Goal: Information Seeking & Learning: Learn about a topic

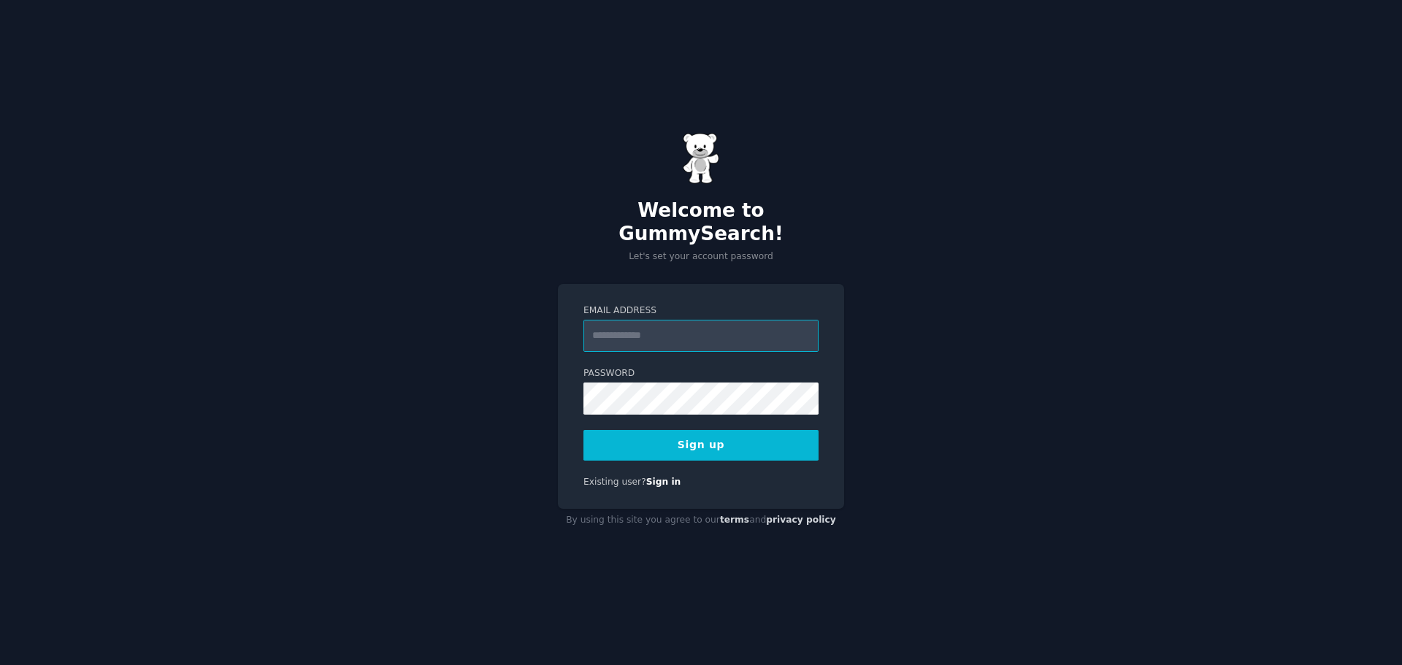
click at [642, 326] on input "Email Address" at bounding box center [701, 336] width 235 height 32
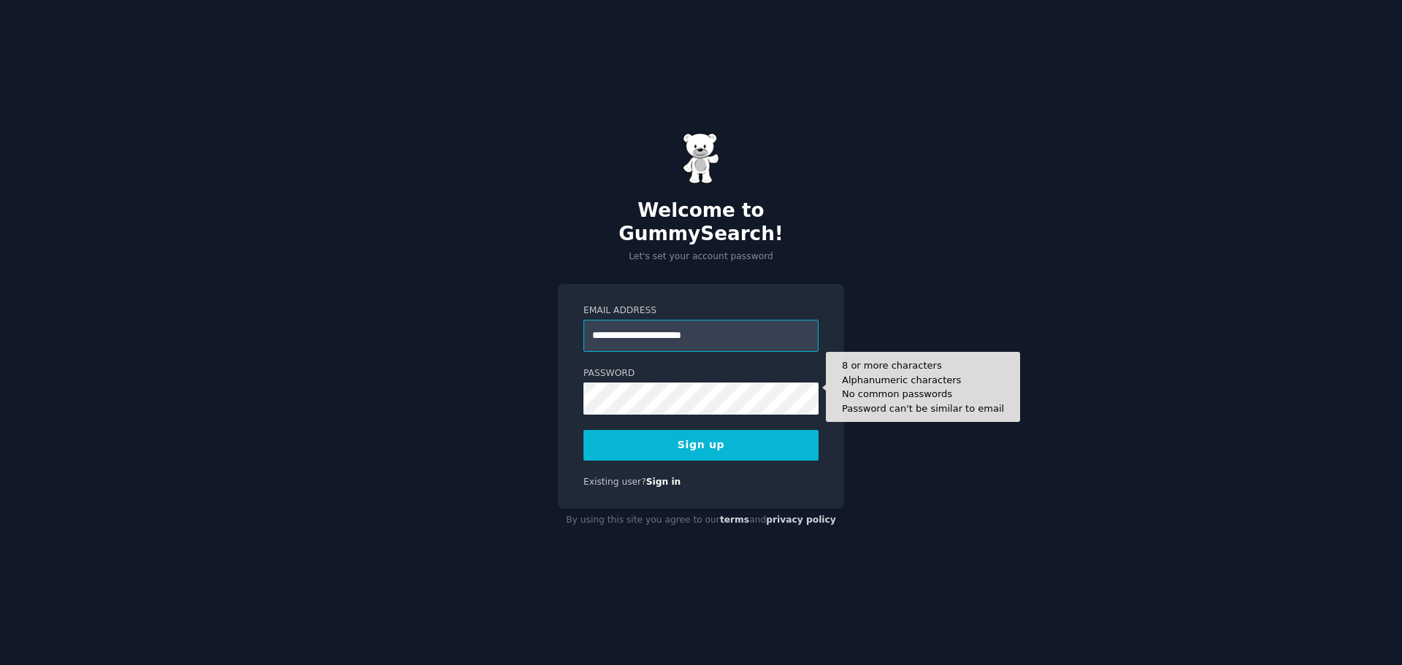
type input "**********"
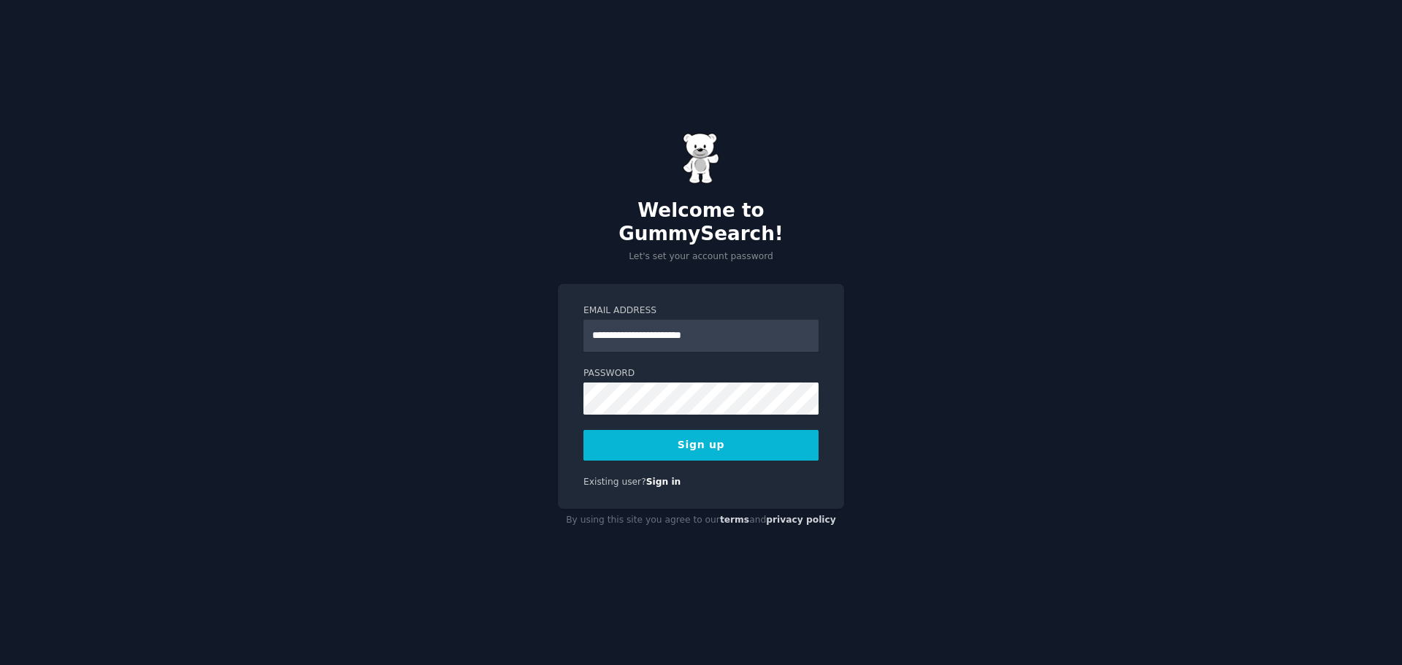
click at [723, 434] on button "Sign up" at bounding box center [701, 445] width 235 height 31
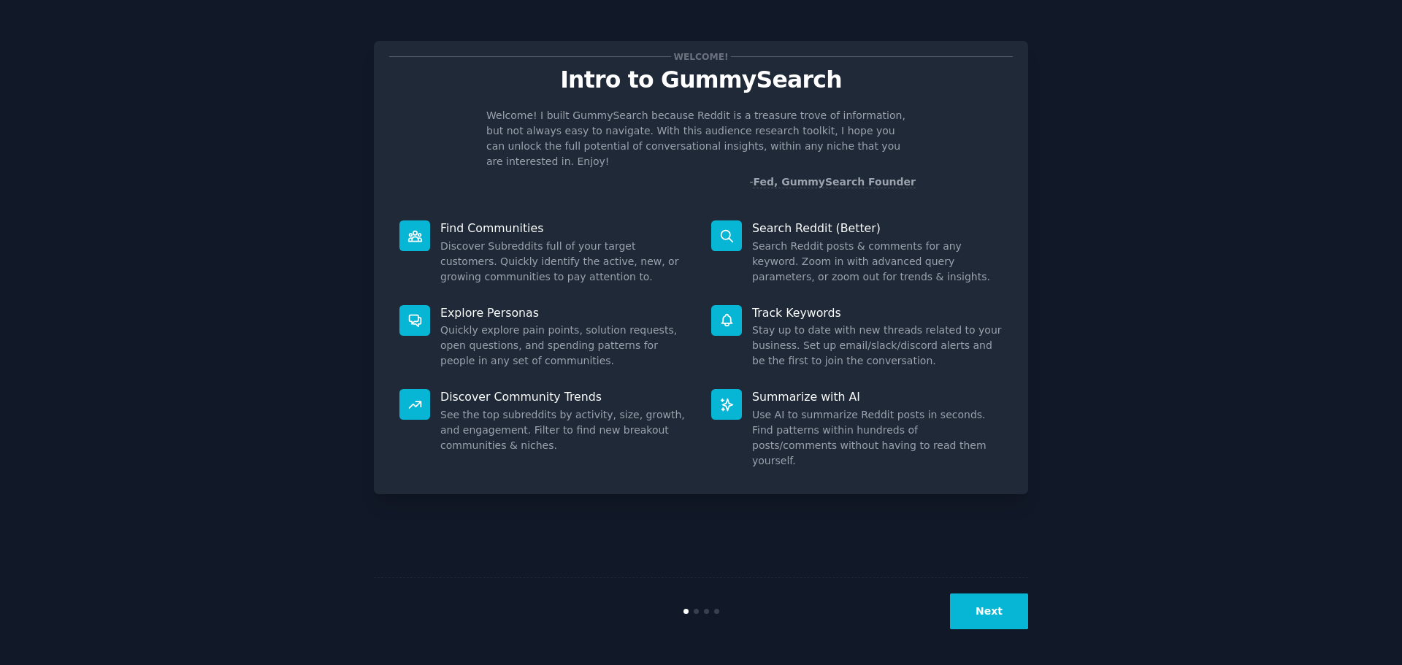
click at [998, 615] on button "Next" at bounding box center [989, 612] width 78 height 36
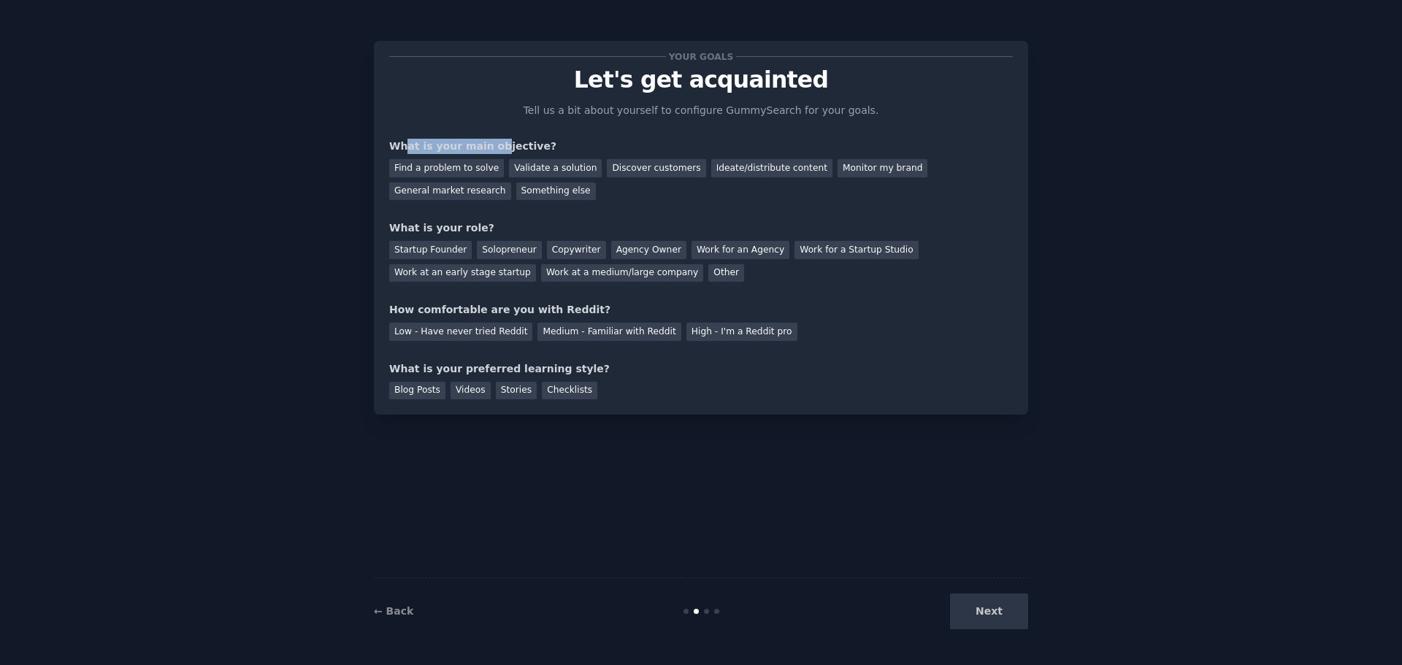
drag, startPoint x: 499, startPoint y: 148, endPoint x: 407, endPoint y: 148, distance: 92.0
click at [407, 148] on div "What is your main objective?" at bounding box center [701, 146] width 624 height 15
click at [543, 142] on div "What is your main objective?" at bounding box center [701, 146] width 624 height 15
drag, startPoint x: 518, startPoint y: 139, endPoint x: 424, endPoint y: 132, distance: 94.5
click at [424, 132] on div "Your goals Let's get acquainted Tell us a bit about yourself to configure Gummy…" at bounding box center [701, 227] width 624 height 343
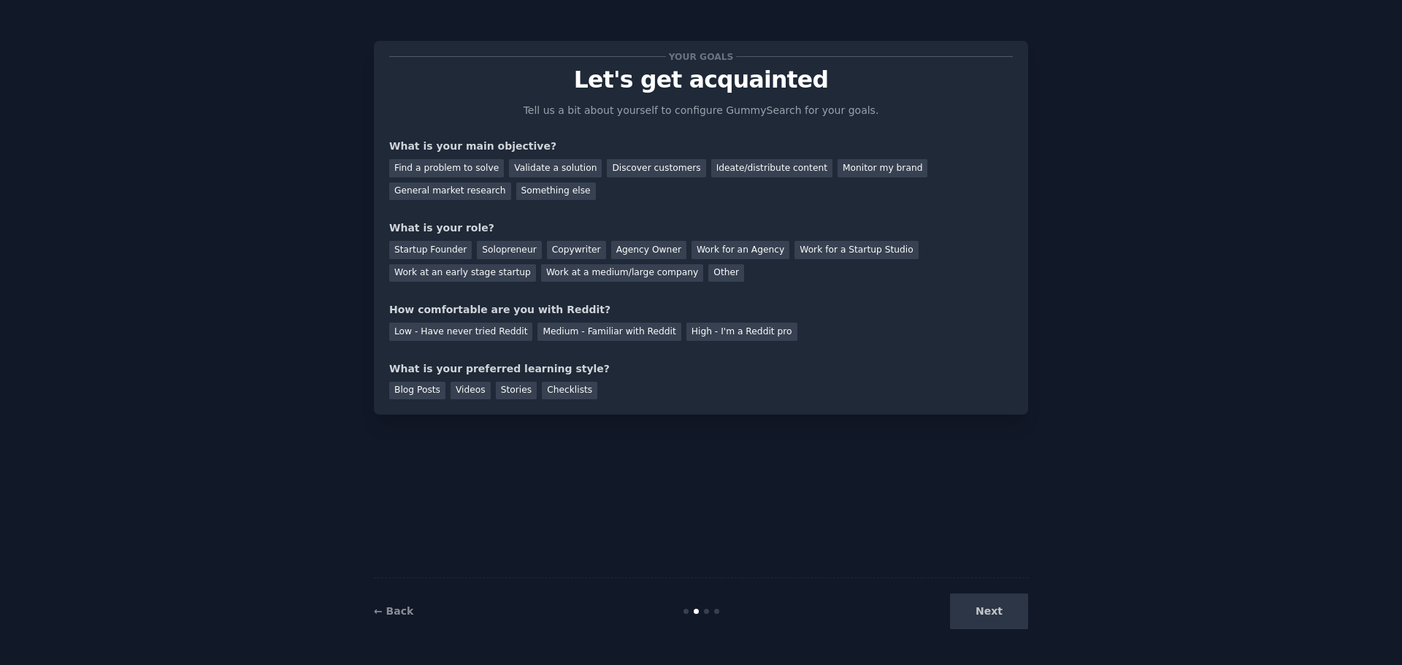
click at [535, 130] on div "Your goals Let's get acquainted Tell us a bit about yourself to configure Gummy…" at bounding box center [701, 227] width 624 height 343
click at [472, 196] on div "General market research" at bounding box center [450, 192] width 122 height 18
click at [439, 250] on div "Startup Founder" at bounding box center [430, 250] width 83 height 18
click at [429, 333] on div "Low - Have never tried Reddit" at bounding box center [460, 332] width 143 height 18
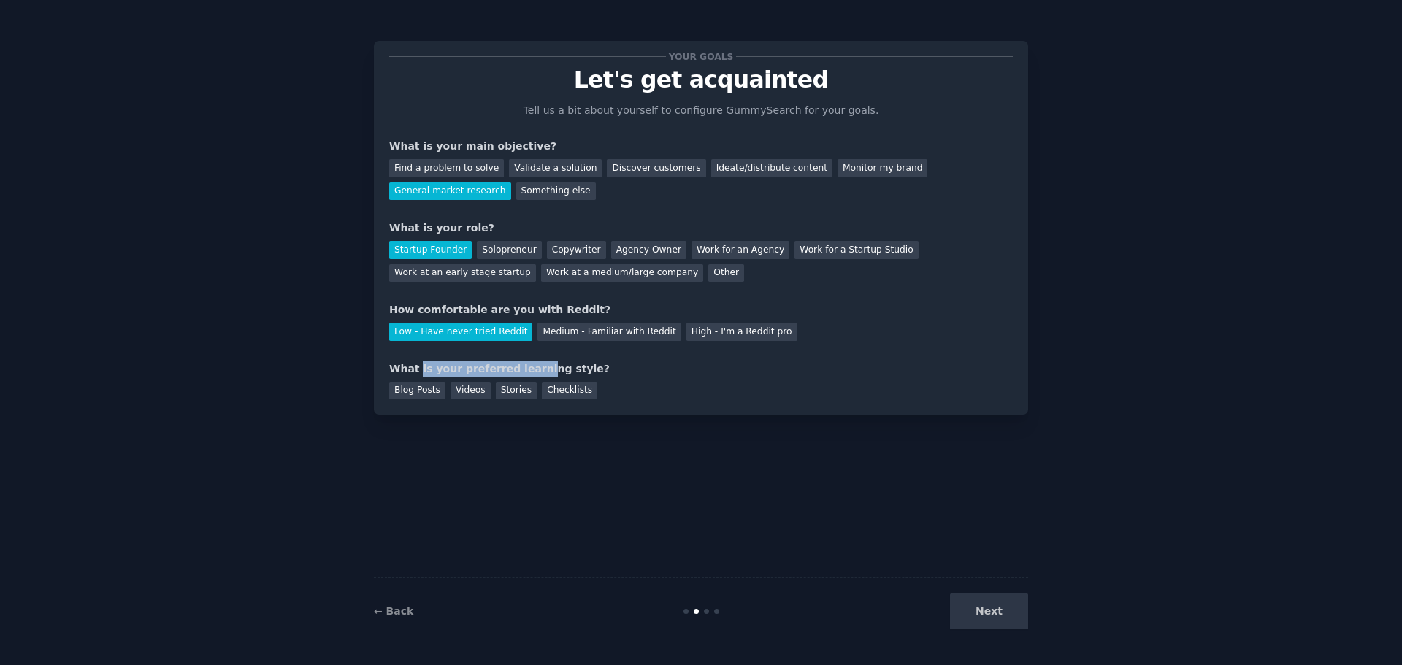
drag, startPoint x: 420, startPoint y: 370, endPoint x: 539, endPoint y: 369, distance: 119.0
click at [539, 369] on div "What is your preferred learning style?" at bounding box center [701, 369] width 624 height 15
click at [559, 369] on div "What is your preferred learning style?" at bounding box center [701, 369] width 624 height 15
click at [468, 391] on div "Videos" at bounding box center [471, 391] width 40 height 18
click at [1002, 605] on button "Next" at bounding box center [989, 612] width 78 height 36
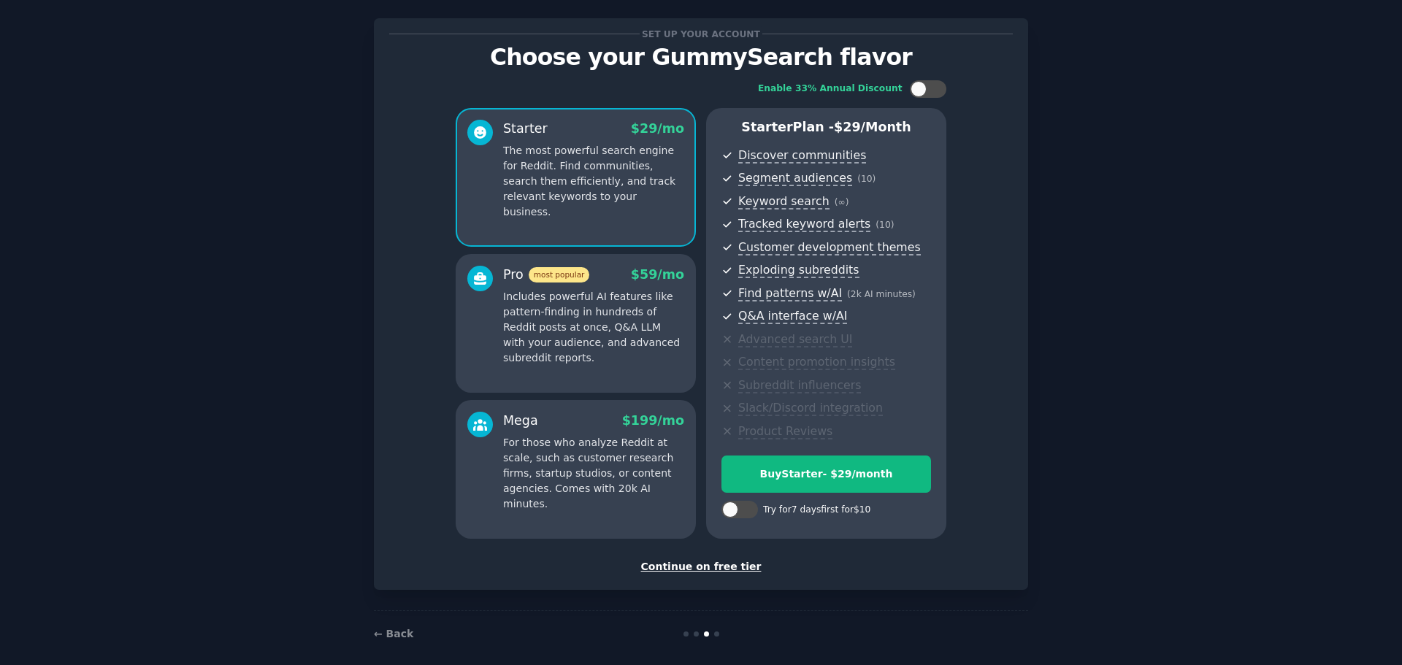
scroll to position [35, 0]
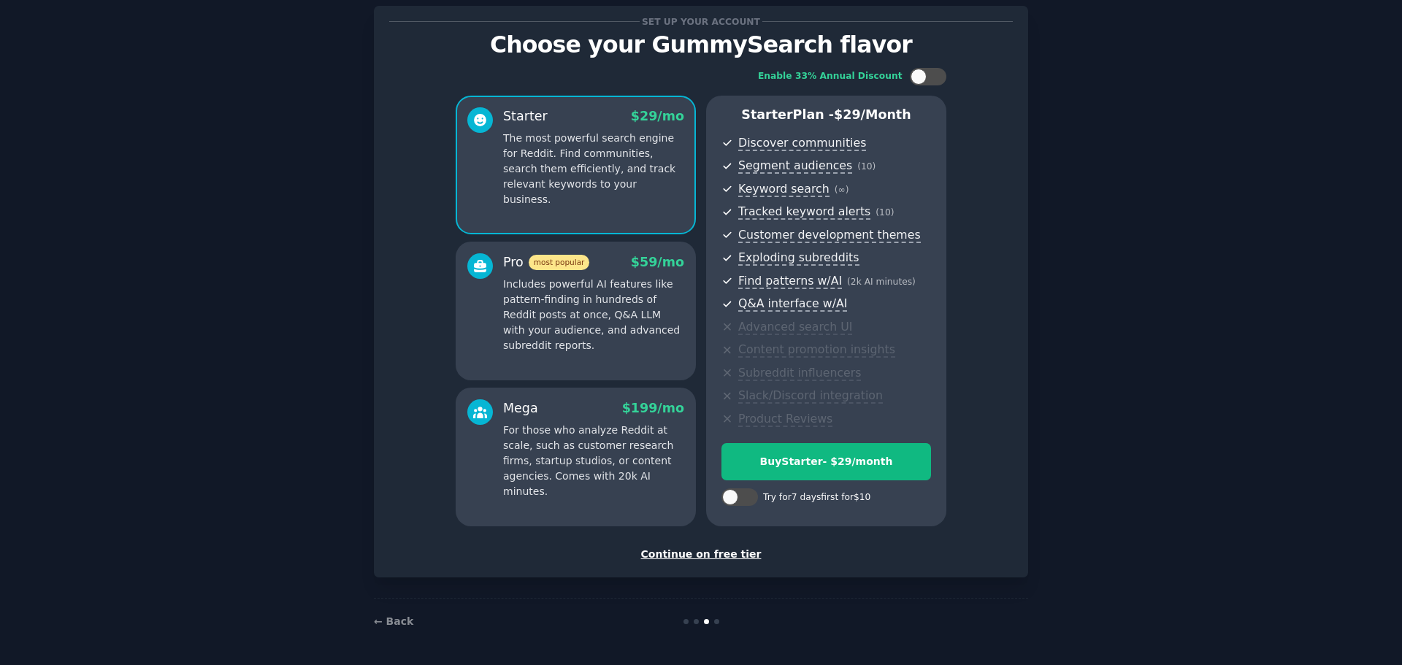
click at [725, 552] on div "Continue on free tier" at bounding box center [701, 554] width 624 height 15
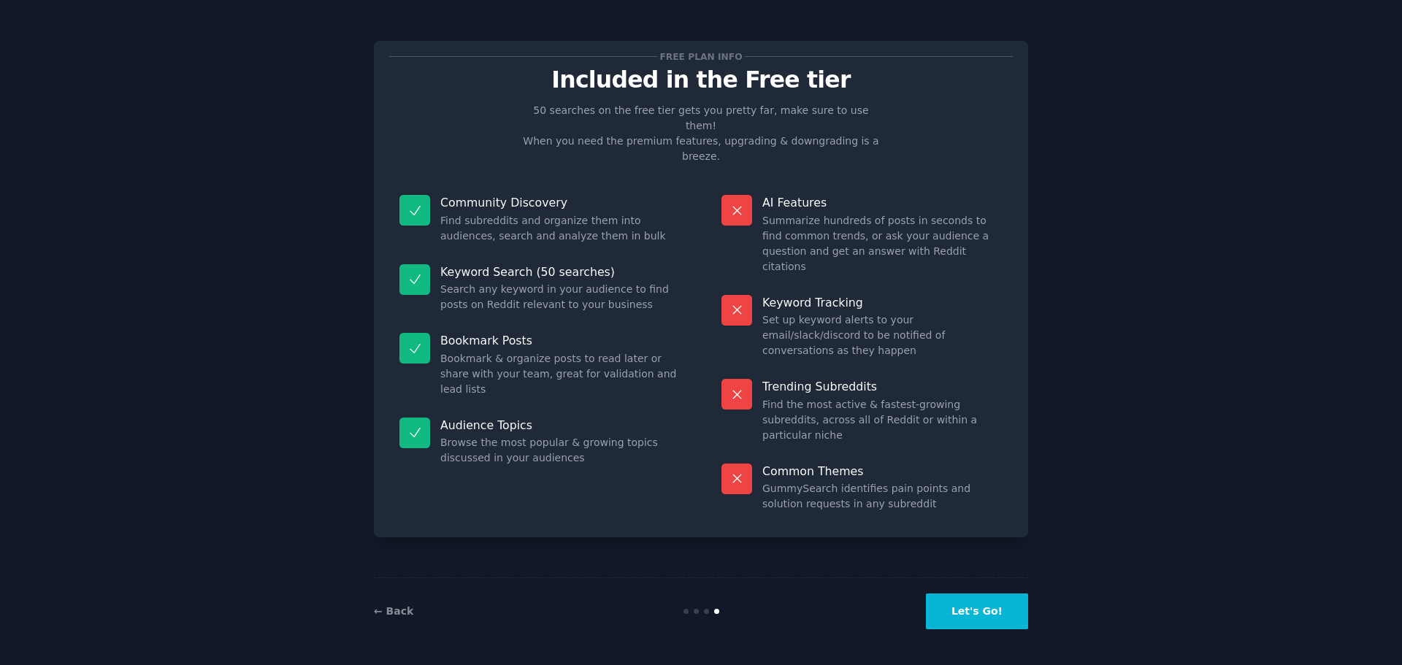
click at [1008, 617] on button "Let's Go!" at bounding box center [977, 612] width 102 height 36
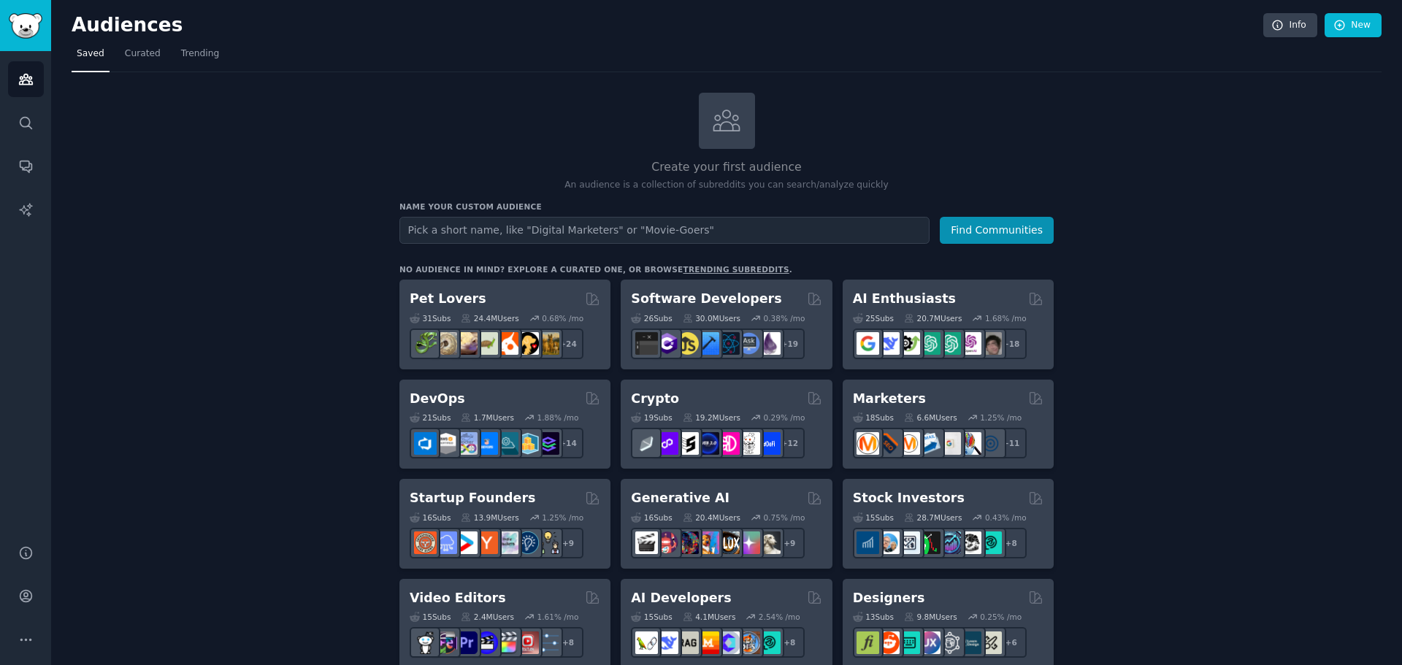
click at [541, 230] on input "text" at bounding box center [665, 230] width 530 height 27
drag, startPoint x: 444, startPoint y: 225, endPoint x: 611, endPoint y: 223, distance: 166.5
click at [611, 223] on input "text" at bounding box center [665, 230] width 530 height 27
drag, startPoint x: 529, startPoint y: 204, endPoint x: 392, endPoint y: 203, distance: 136.6
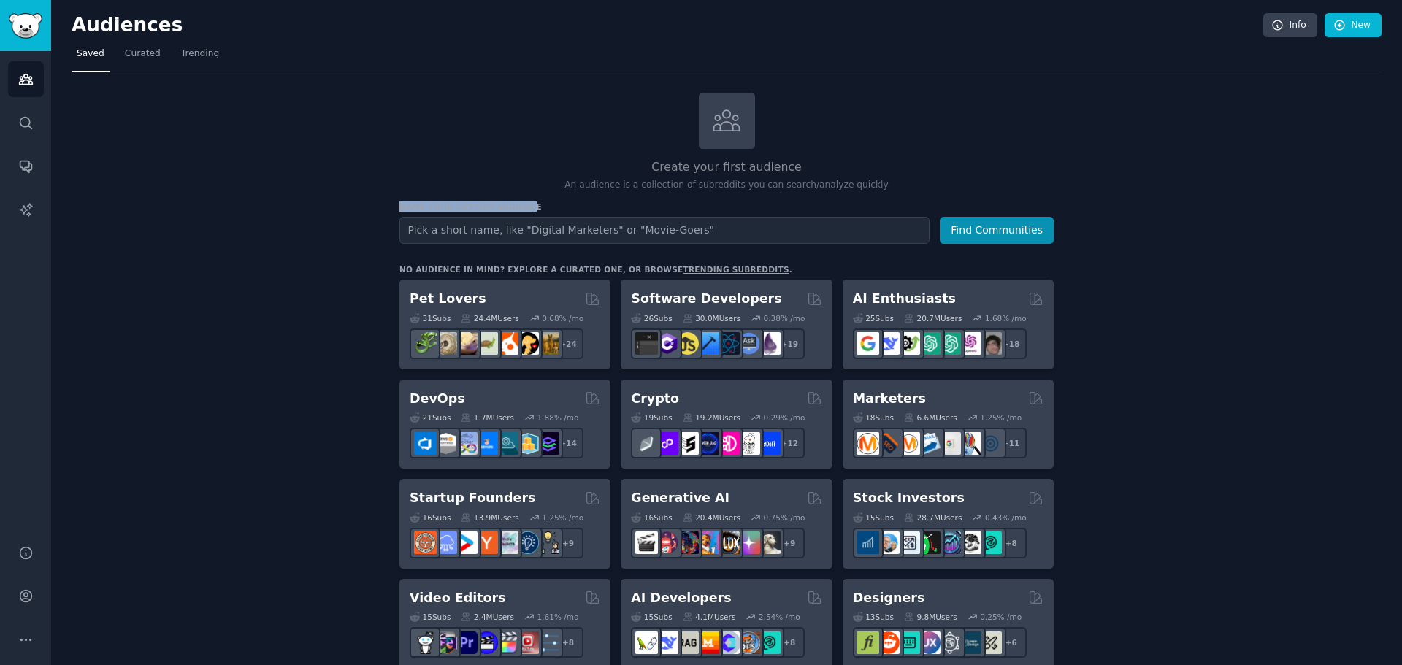
click at [29, 126] on icon "Sidebar" at bounding box center [26, 123] width 12 height 12
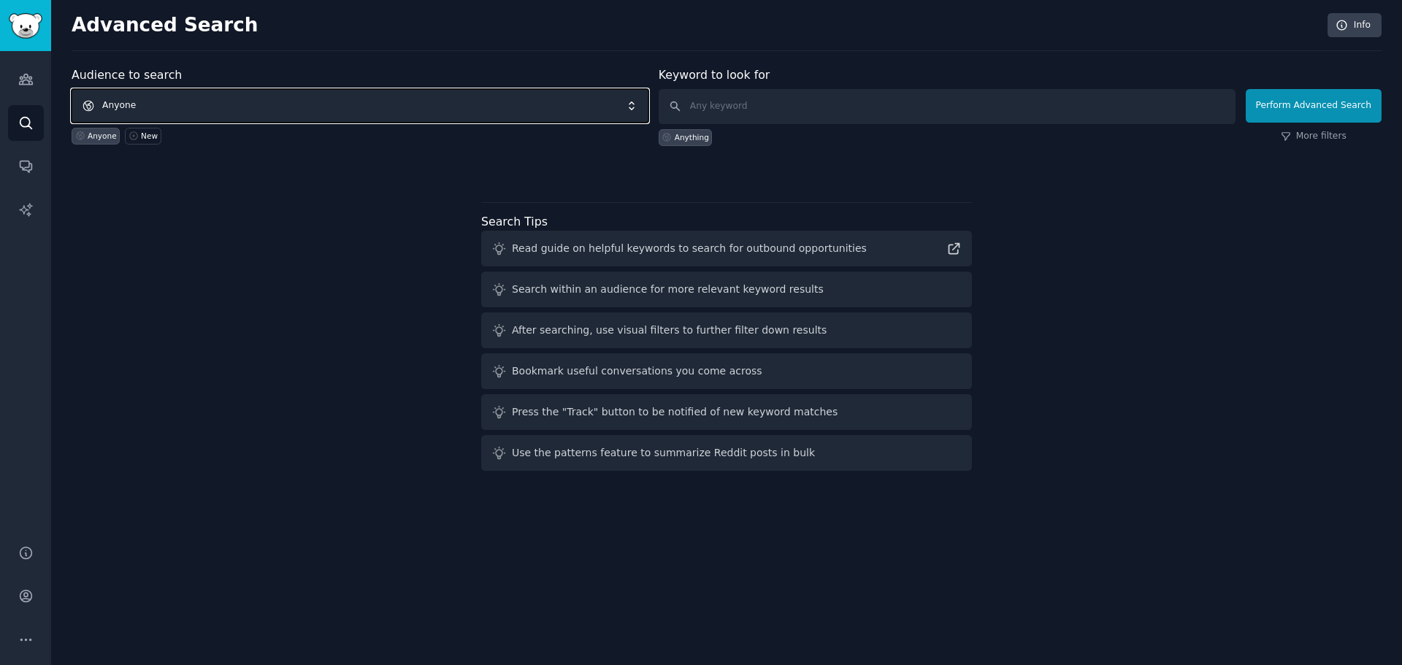
click at [259, 107] on span "Anyone" at bounding box center [360, 106] width 577 height 34
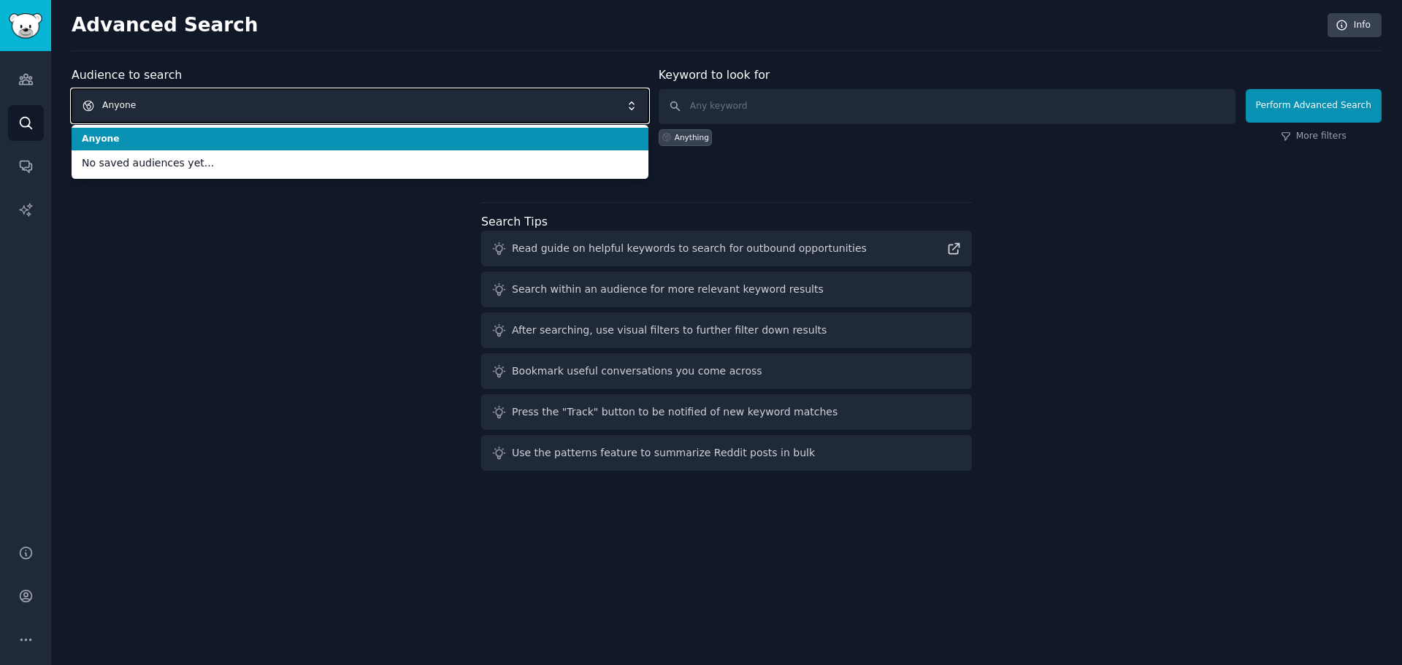
click at [259, 107] on span "Anyone" at bounding box center [360, 106] width 577 height 34
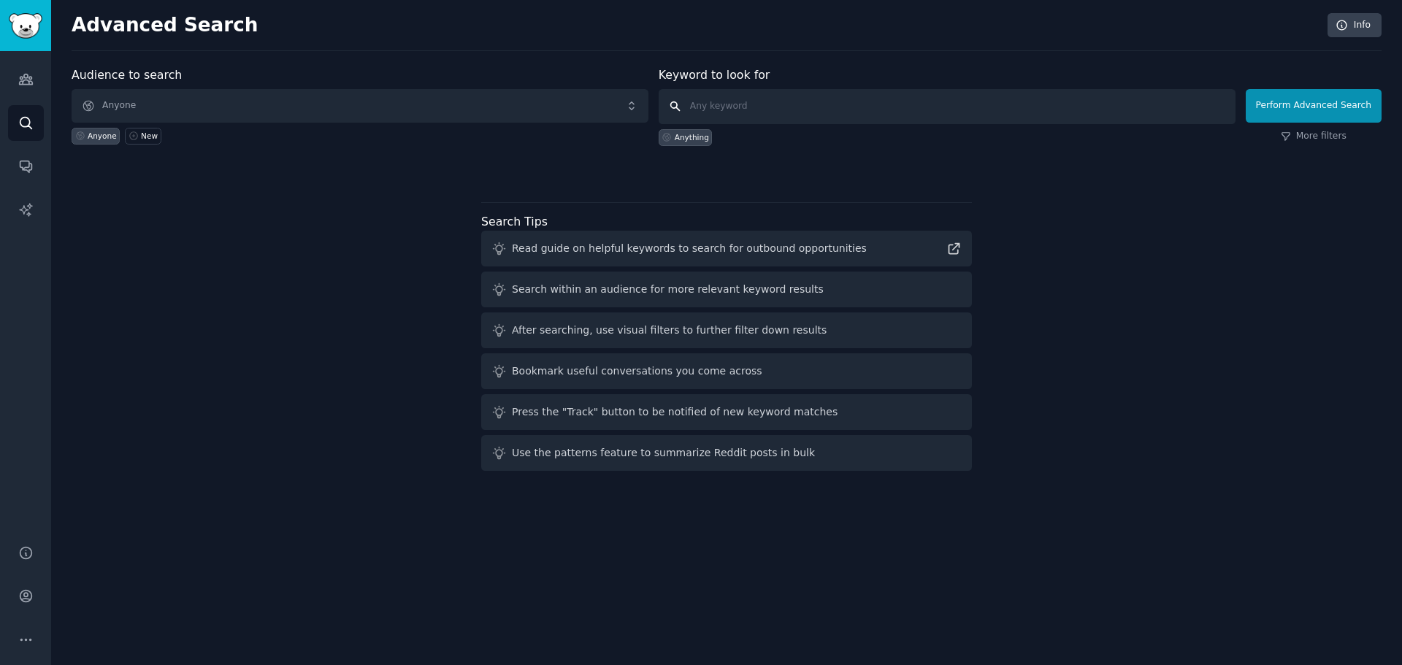
click at [784, 104] on input "text" at bounding box center [947, 106] width 577 height 35
click at [24, 82] on icon "Sidebar" at bounding box center [25, 79] width 15 height 15
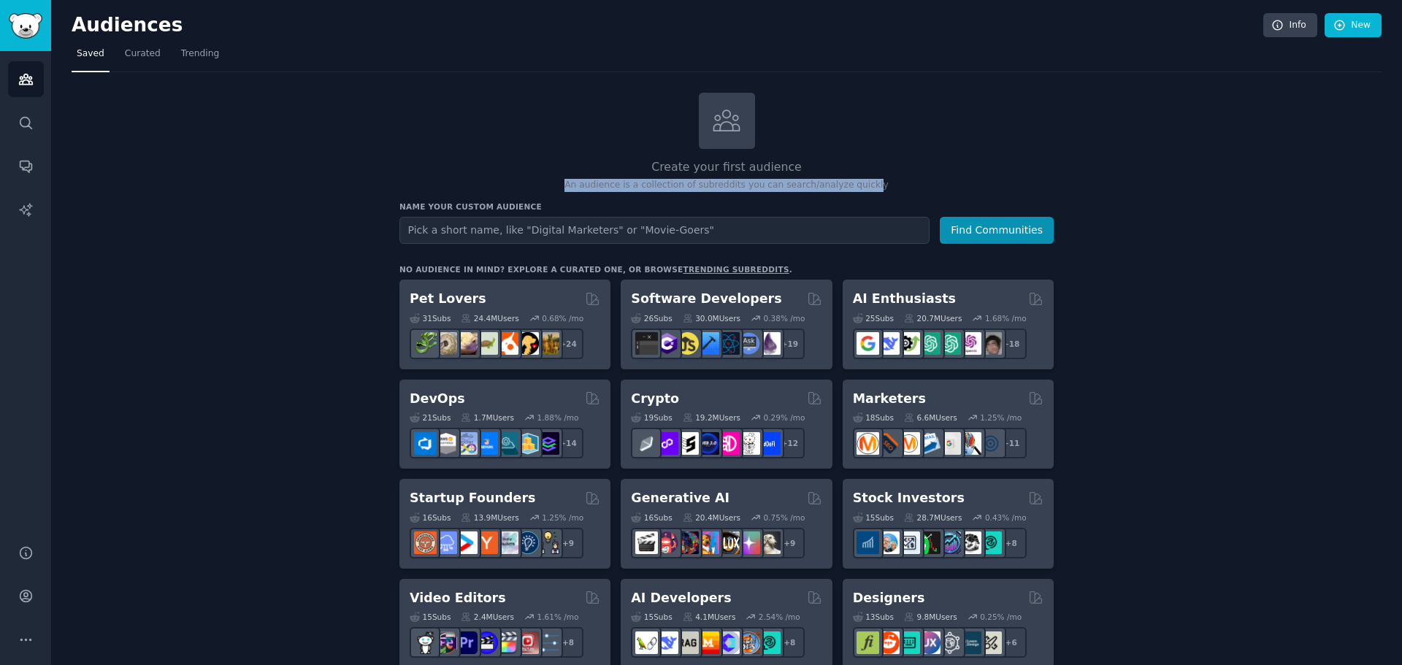
drag, startPoint x: 567, startPoint y: 183, endPoint x: 873, endPoint y: 188, distance: 306.1
click at [873, 188] on p "An audience is a collection of subreddits you can search/analyze quickly" at bounding box center [727, 185] width 654 height 13
click at [648, 188] on p "An audience is a collection of subreddits you can search/analyze quickly" at bounding box center [727, 185] width 654 height 13
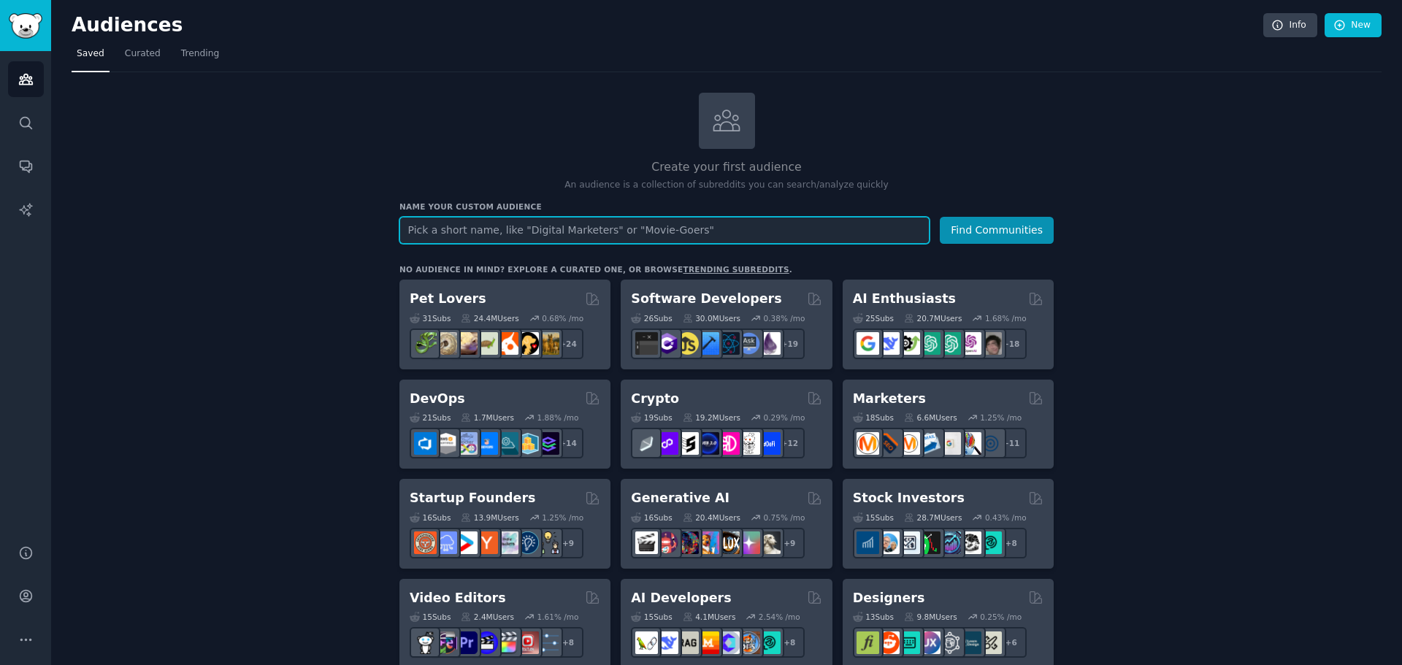
click at [583, 226] on input "text" at bounding box center [665, 230] width 530 height 27
click at [993, 134] on div "Create your first audience An audience is a collection of subreddits you can se…" at bounding box center [727, 142] width 654 height 99
click at [129, 61] on link "Curated" at bounding box center [143, 57] width 46 height 30
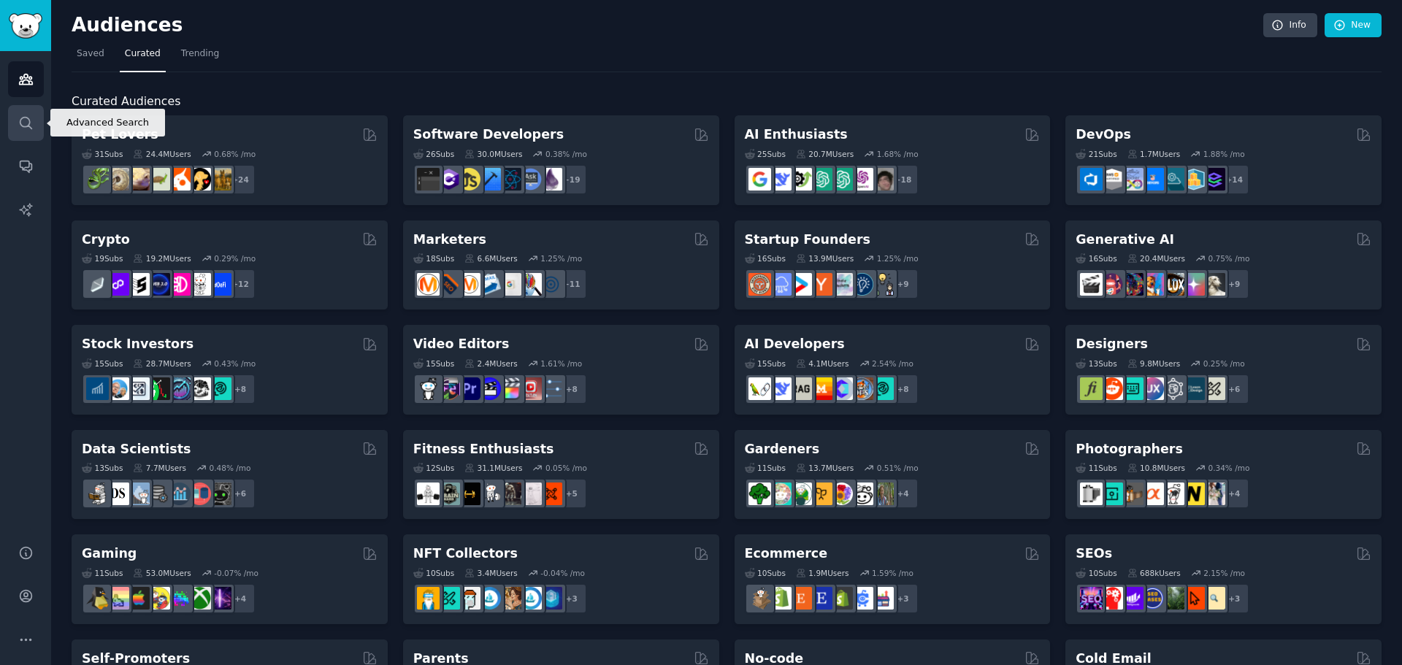
click at [16, 117] on link "Search" at bounding box center [26, 123] width 36 height 36
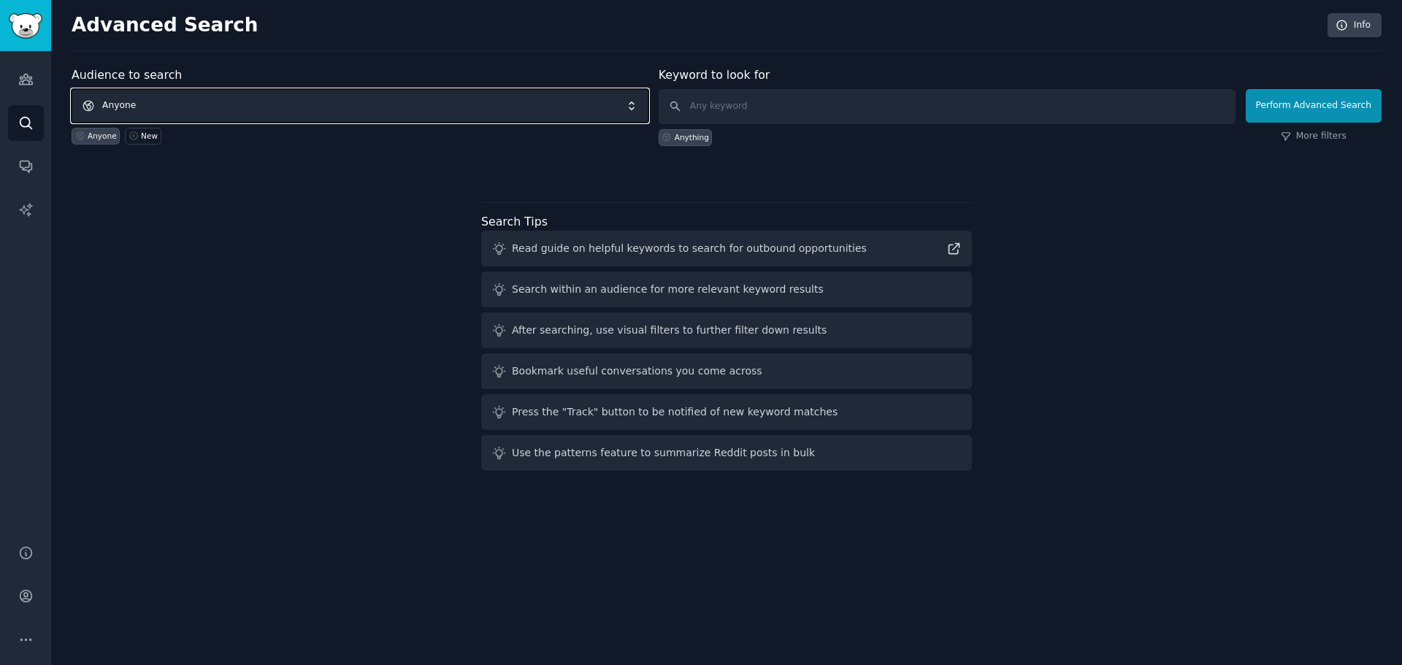
click at [180, 106] on span "Anyone" at bounding box center [360, 106] width 577 height 34
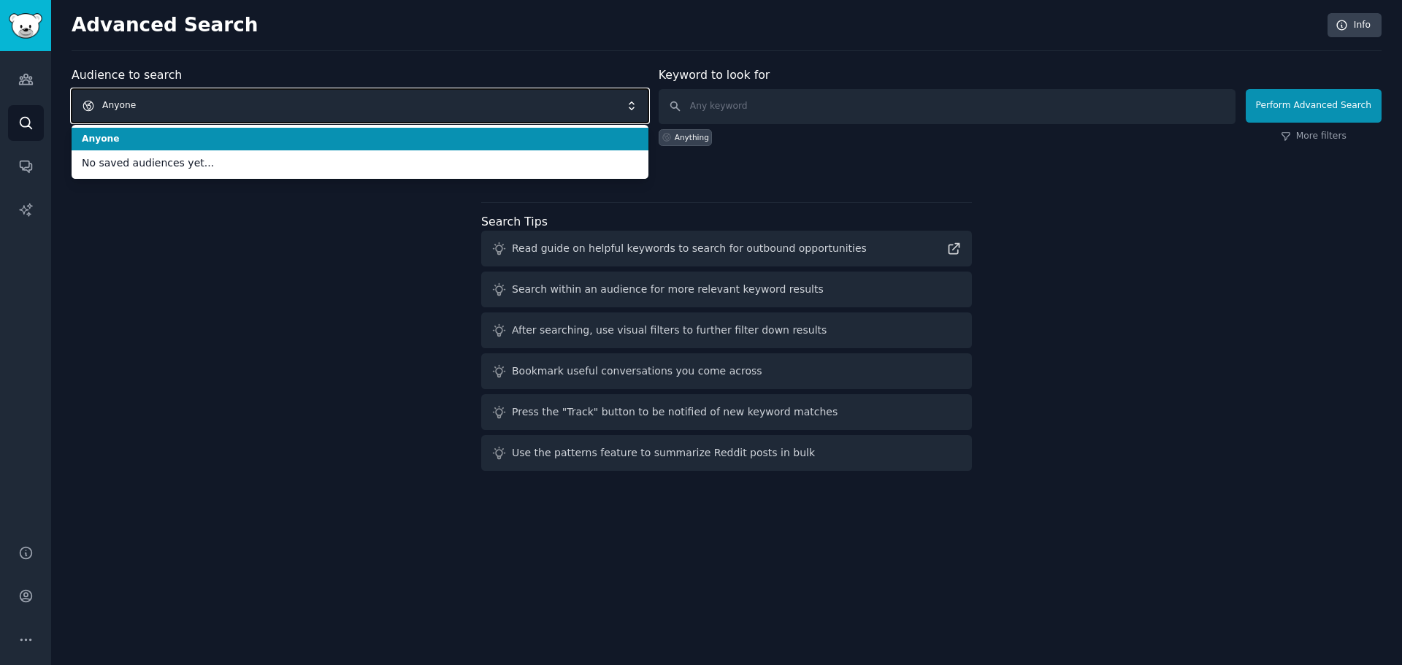
click at [186, 106] on span "Anyone" at bounding box center [360, 106] width 577 height 34
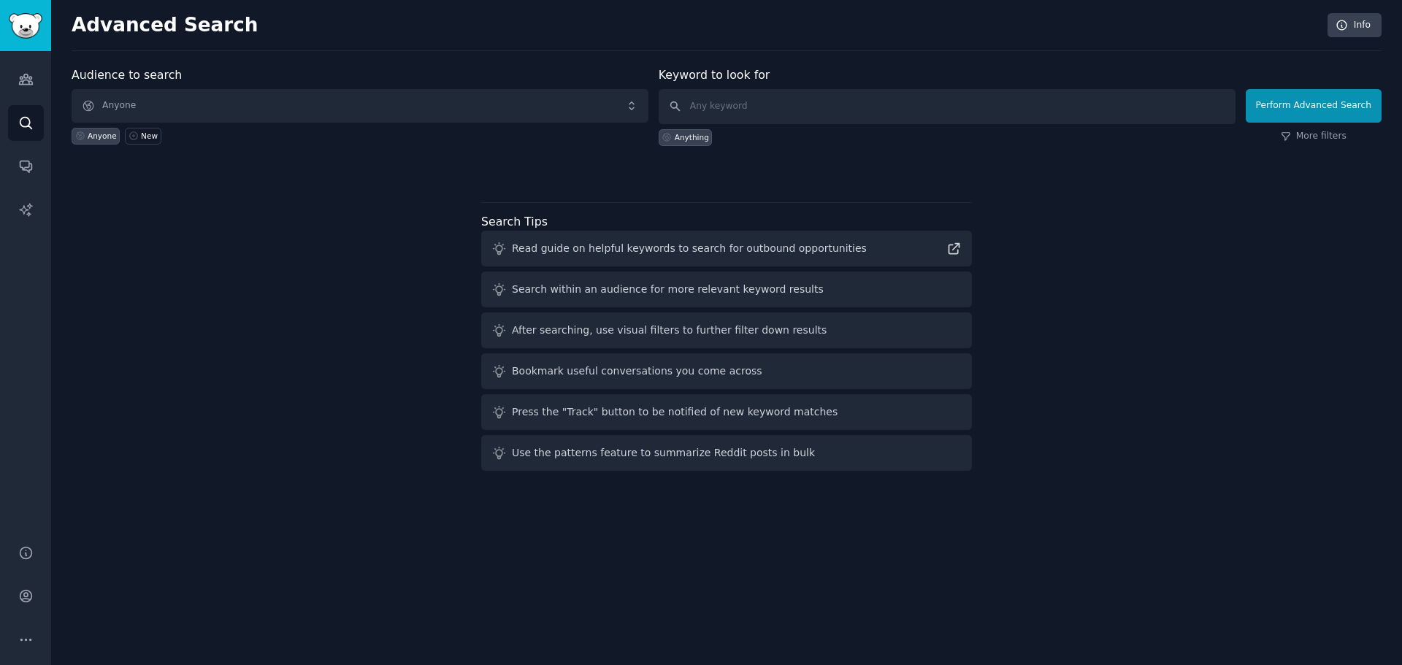
click at [644, 66] on div "Audience to search Anyone Anyone New" at bounding box center [360, 106] width 577 height 80
click at [735, 103] on input "text" at bounding box center [947, 106] width 577 height 35
type input "f"
type input "lofree flow2"
click at [1333, 137] on link "More filters" at bounding box center [1314, 136] width 66 height 13
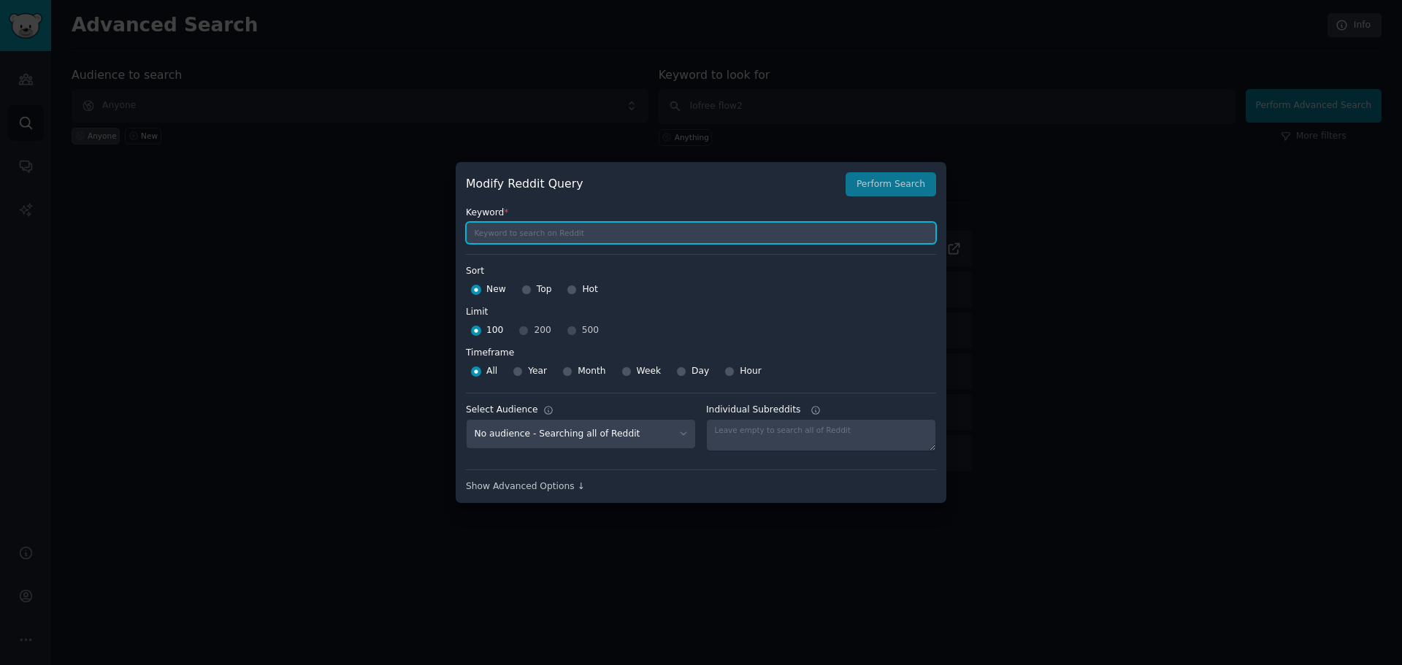
click at [549, 234] on input "text" at bounding box center [701, 233] width 470 height 22
click at [567, 332] on div "100 200 500" at bounding box center [701, 330] width 470 height 23
click at [569, 330] on div "100 200 500" at bounding box center [701, 330] width 470 height 23
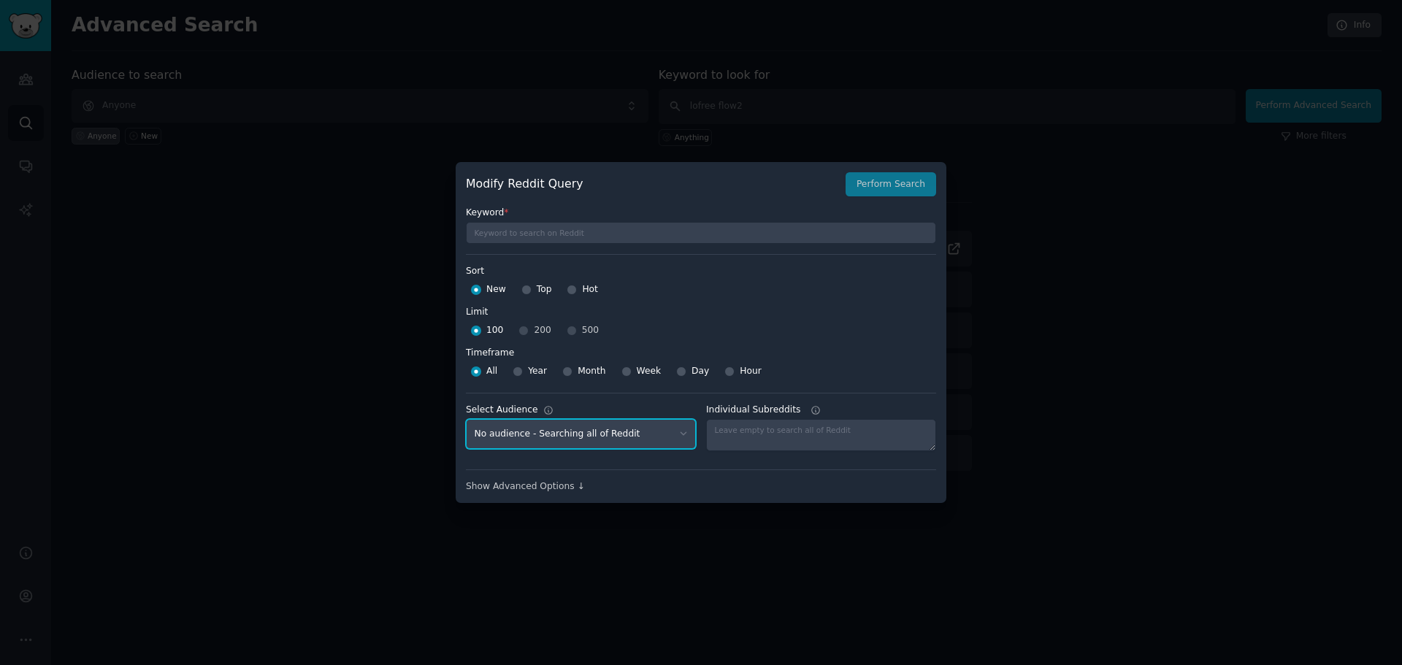
click at [661, 428] on select "No audience - Searching all of Reddit" at bounding box center [581, 434] width 230 height 30
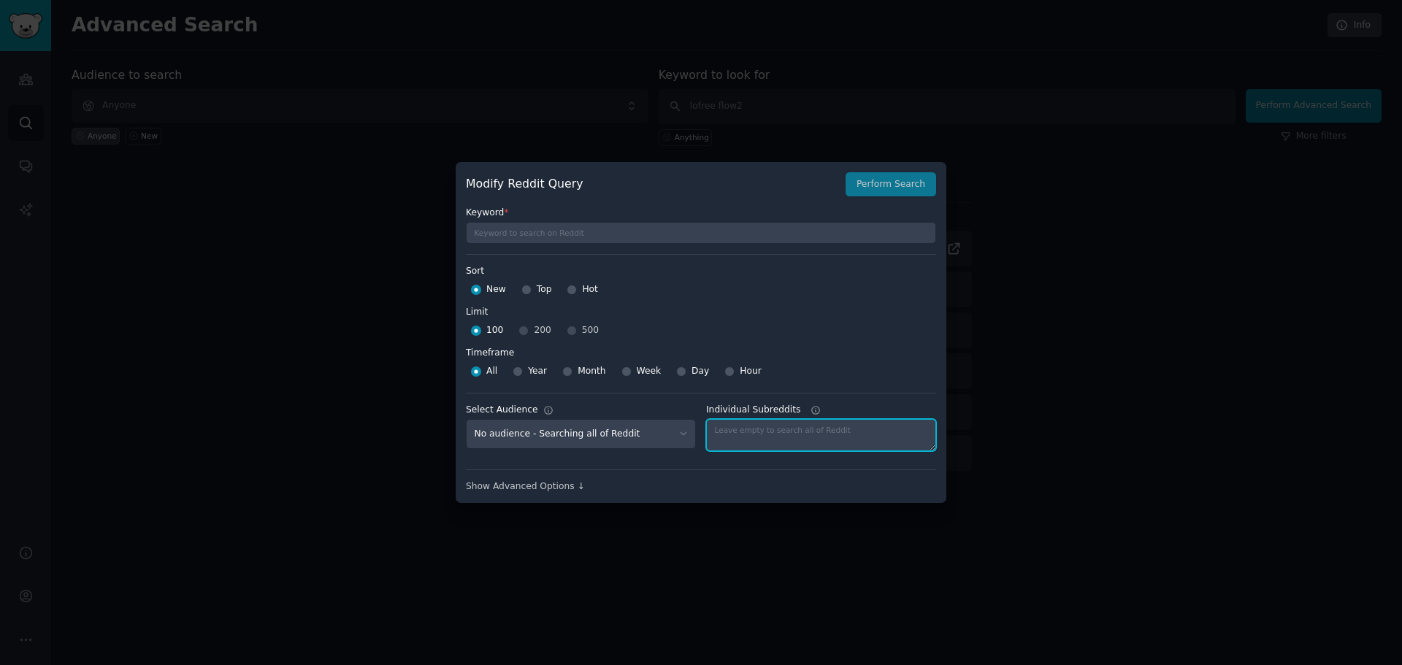
click at [809, 437] on textarea "Individual Subreddits" at bounding box center [821, 435] width 230 height 32
click at [784, 470] on div "Show Advanced Options ↓" at bounding box center [701, 482] width 470 height 24
click at [554, 487] on div "Show Advanced Options ↓" at bounding box center [701, 487] width 470 height 13
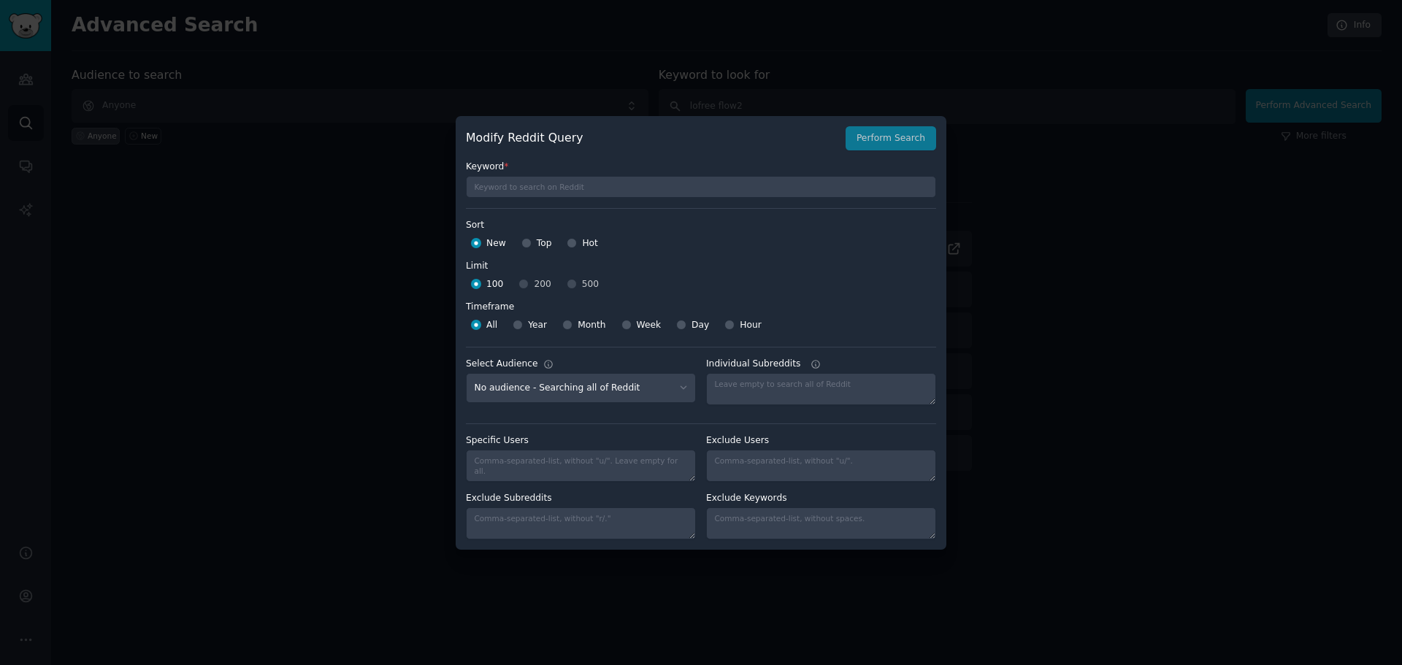
click at [1012, 137] on div at bounding box center [701, 332] width 1402 height 665
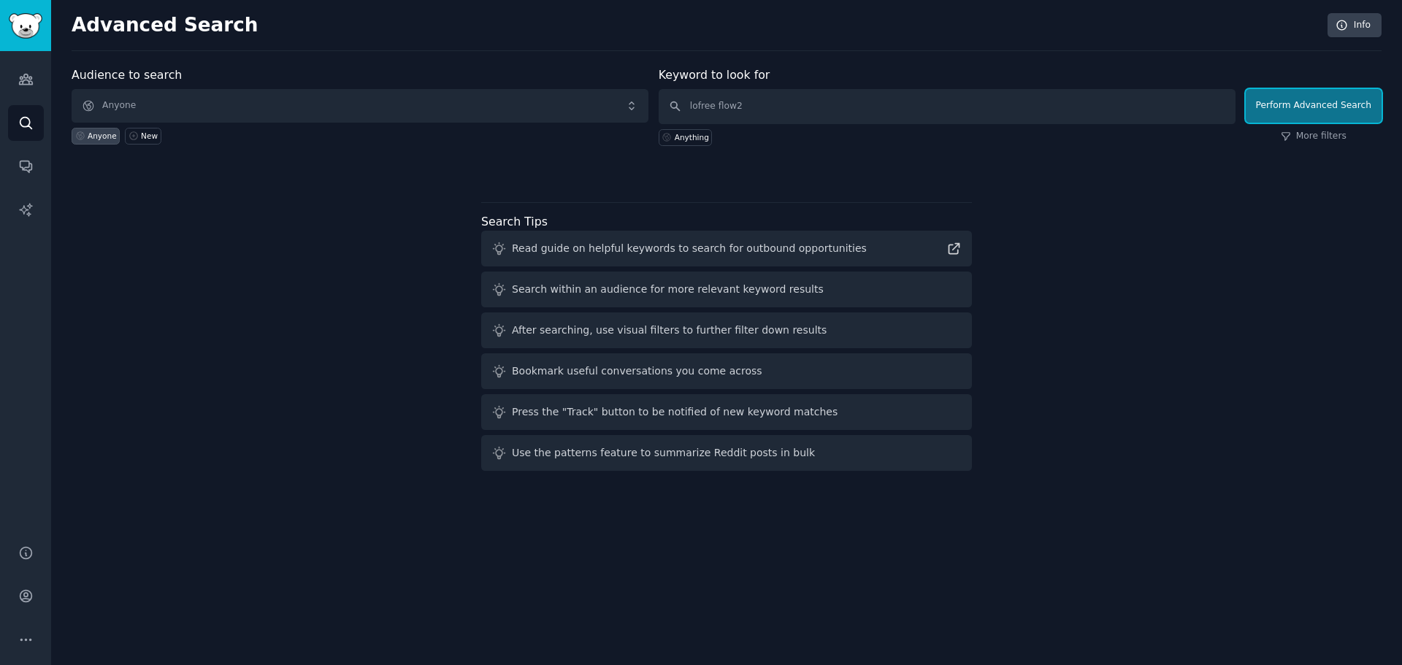
click at [1348, 107] on button "Perform Advanced Search" at bounding box center [1314, 106] width 136 height 34
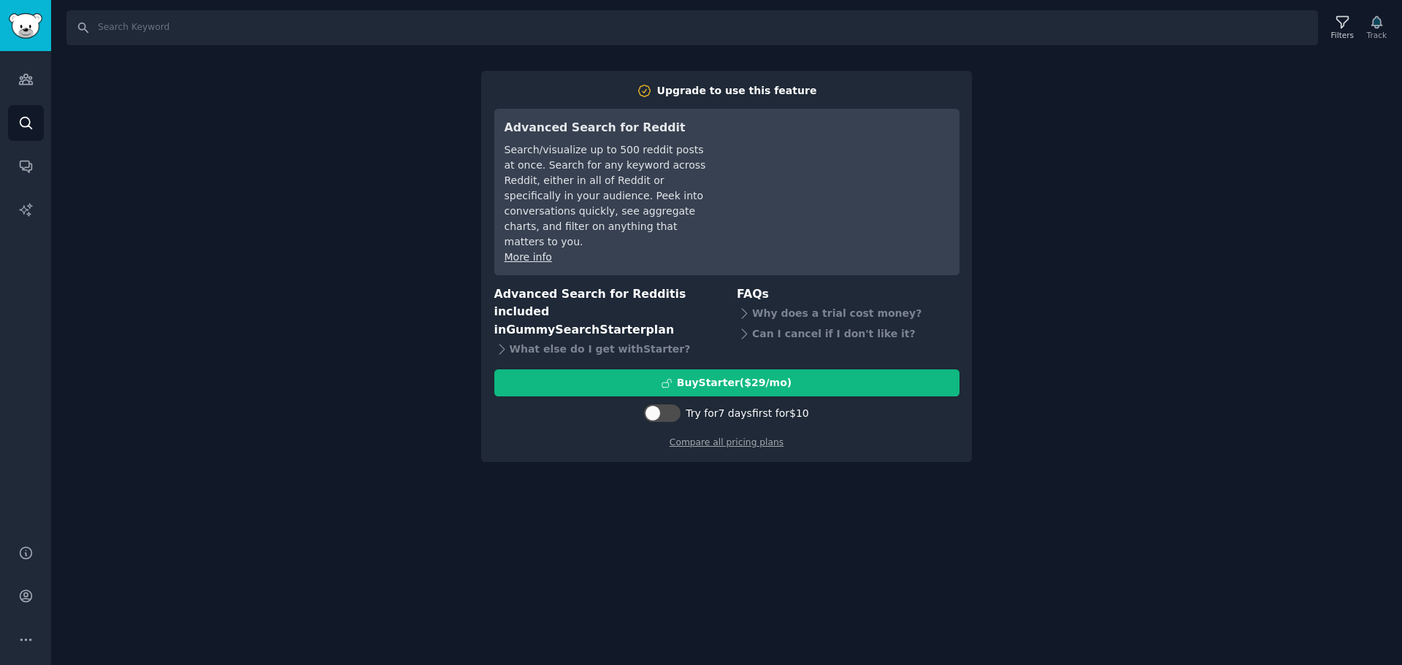
click at [1161, 165] on div "Search Filters Track Upgrade to use this feature Advanced Search for Reddit Sea…" at bounding box center [726, 332] width 1351 height 665
click at [34, 85] on link "Audiences" at bounding box center [26, 79] width 36 height 36
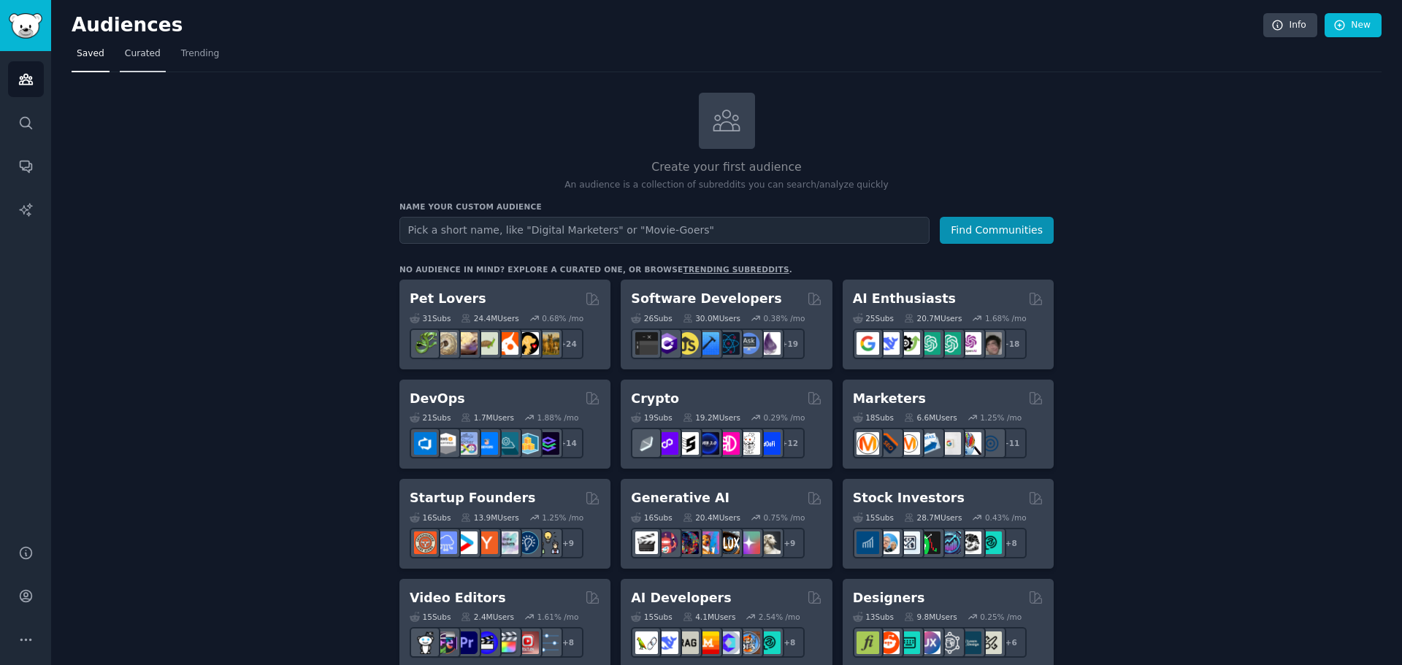
click at [138, 53] on span "Curated" at bounding box center [143, 53] width 36 height 13
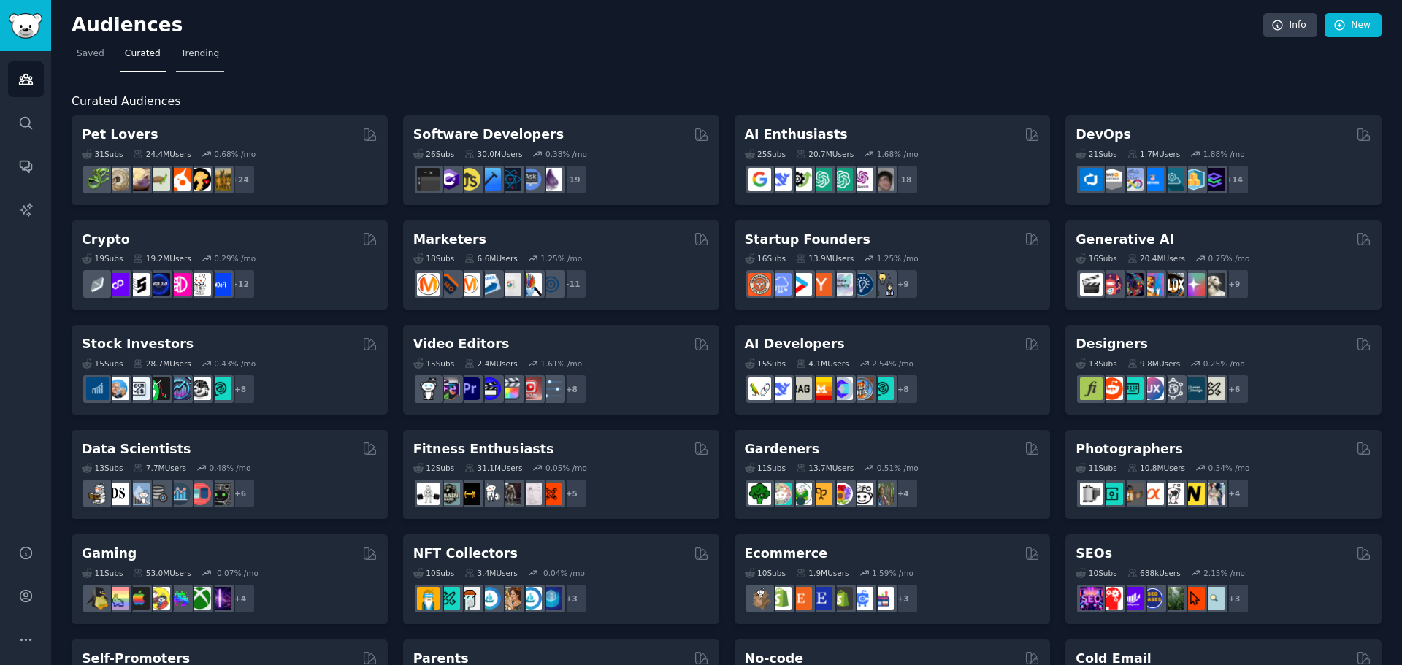
click at [191, 57] on span "Trending" at bounding box center [200, 53] width 38 height 13
